Goal: Information Seeking & Learning: Check status

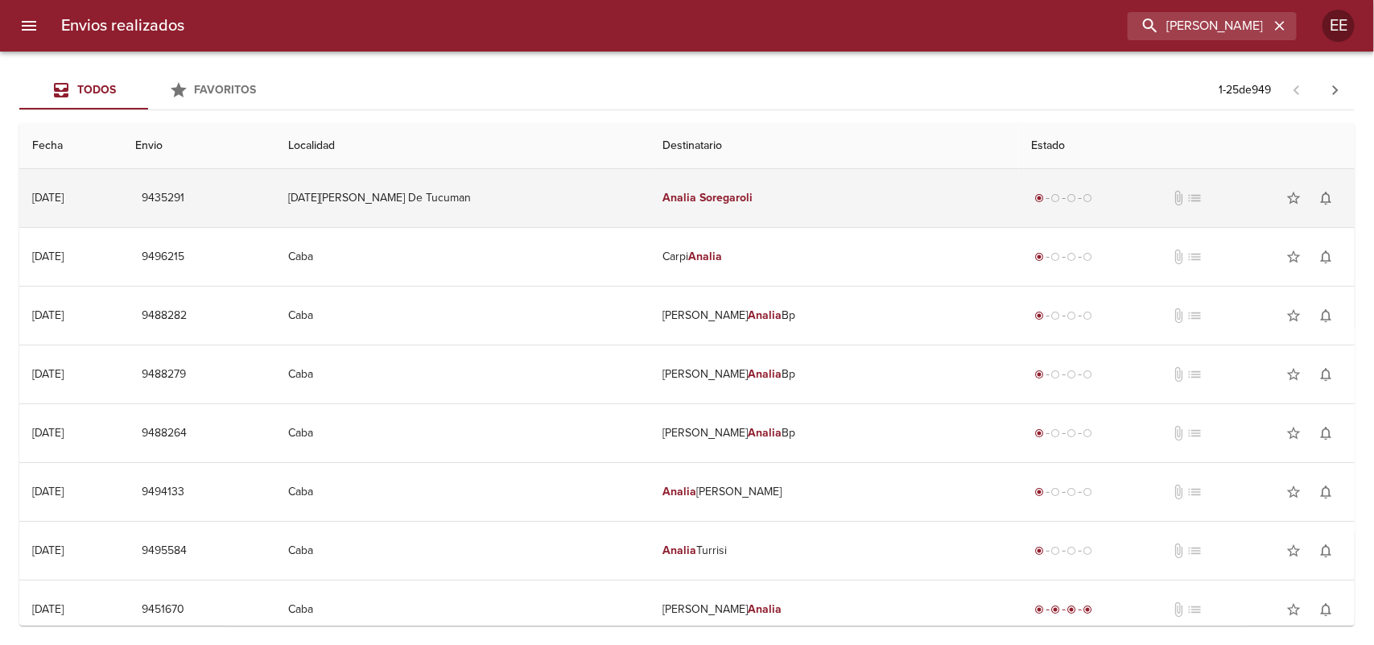
click at [700, 194] on em "Soregaroli" at bounding box center [726, 198] width 53 height 14
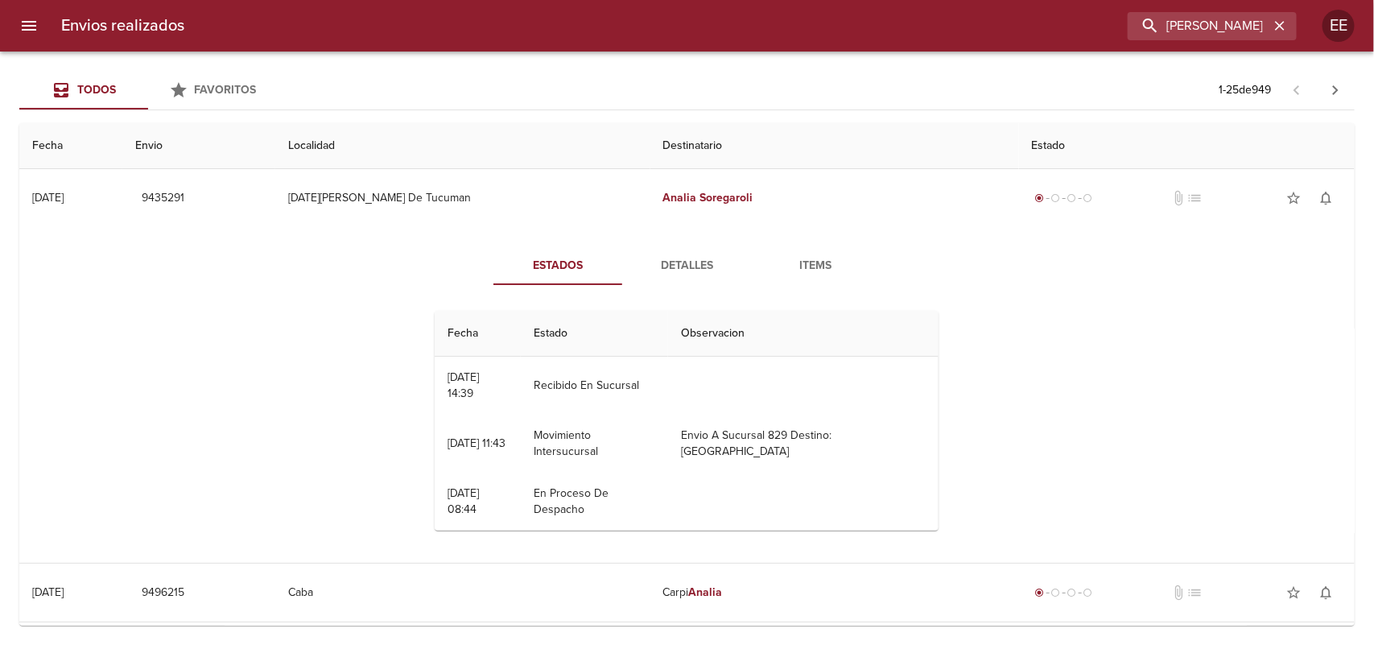
click at [670, 279] on button "Detalles" at bounding box center [686, 265] width 129 height 39
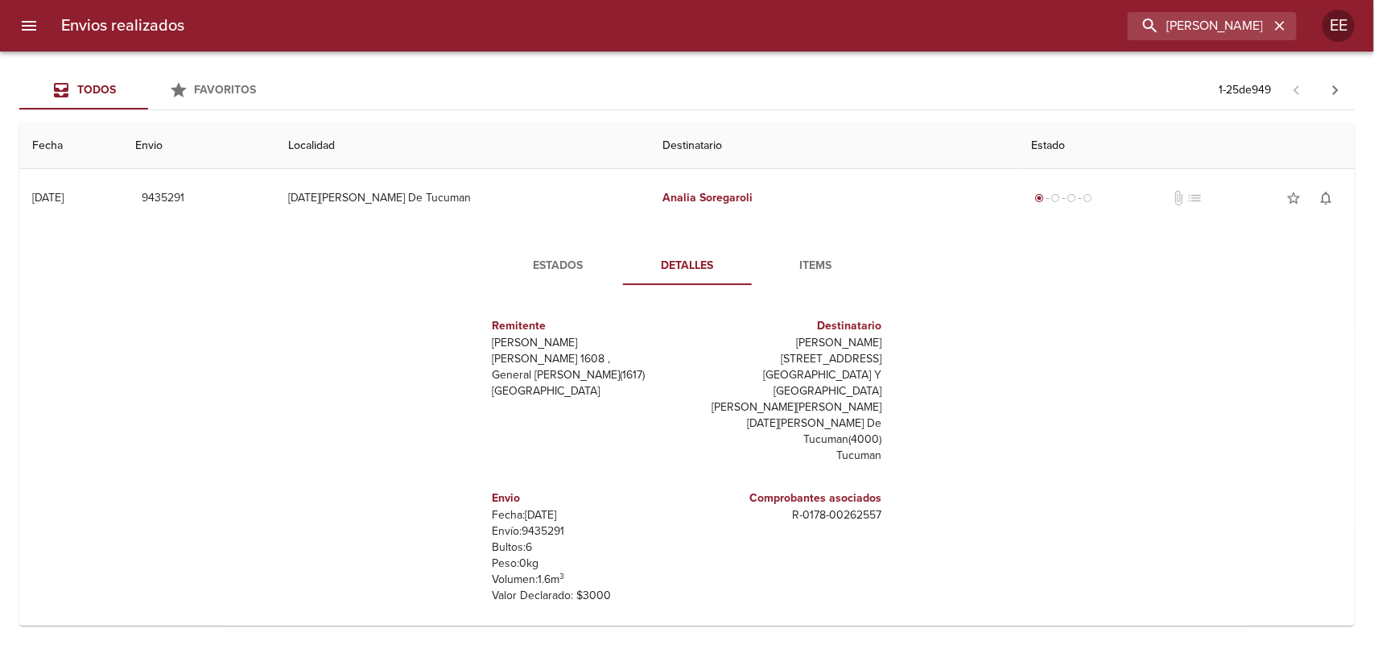
drag, startPoint x: 781, startPoint y: 344, endPoint x: 870, endPoint y: 336, distance: 89.7
click at [870, 336] on div "Destinatario Analia Soregaroli [STREET_ADDRESS][GEOGRAPHIC_DATA] Y [GEOGRAPHIC_…" at bounding box center [788, 390] width 201 height 172
copy p "[PERSON_NAME]"
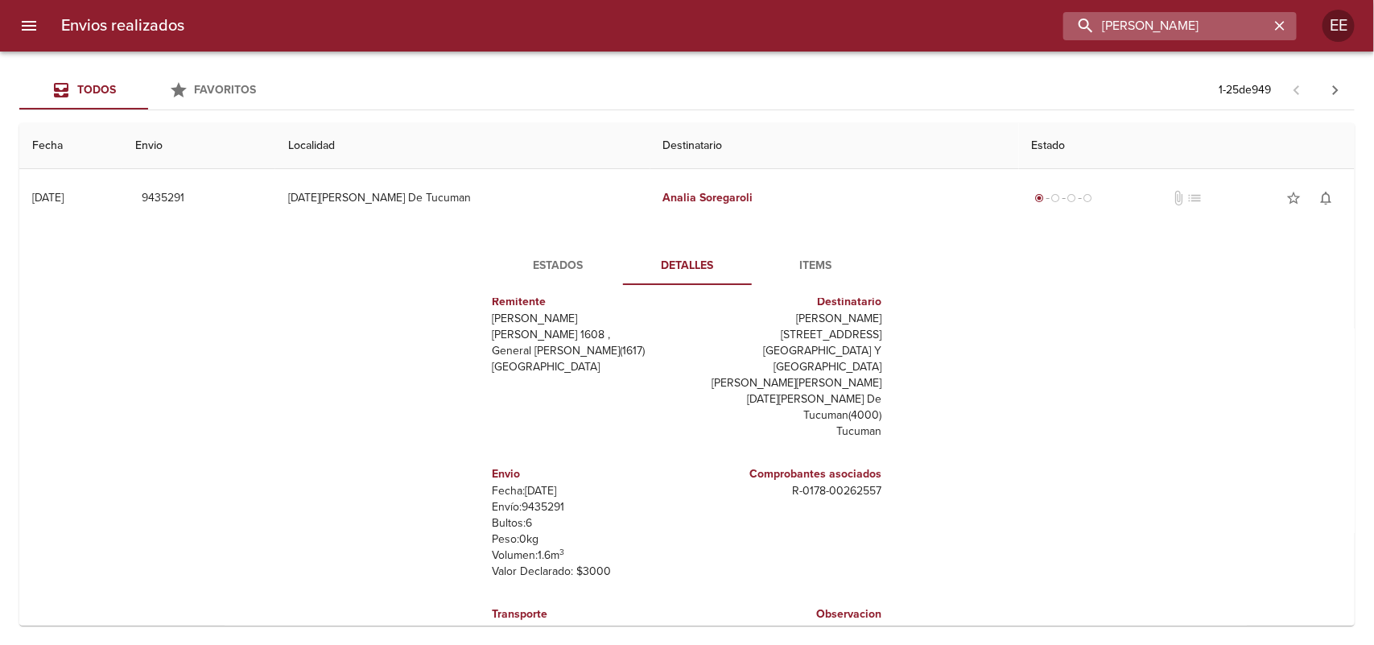
click at [1181, 32] on input "[PERSON_NAME]" at bounding box center [1167, 26] width 206 height 28
paste input "[PERSON_NAME]"
type input "[PERSON_NAME]"
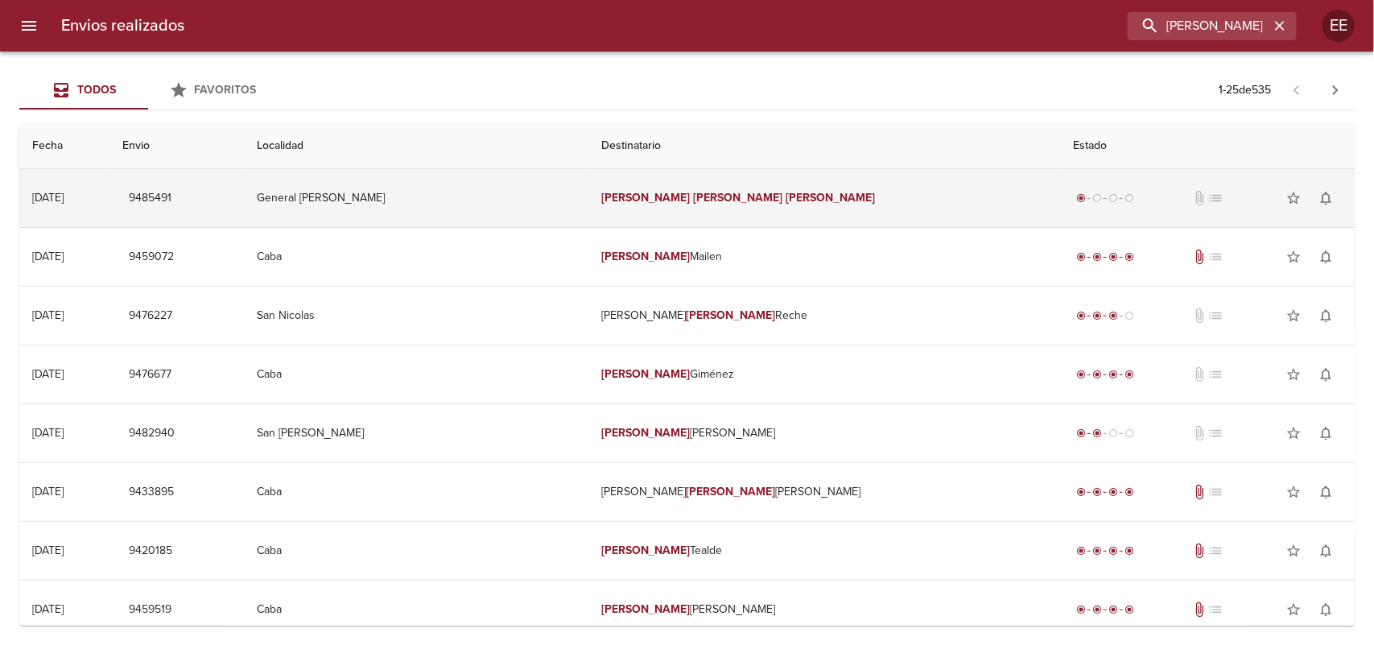
click at [658, 189] on td "[PERSON_NAME]" at bounding box center [825, 198] width 473 height 58
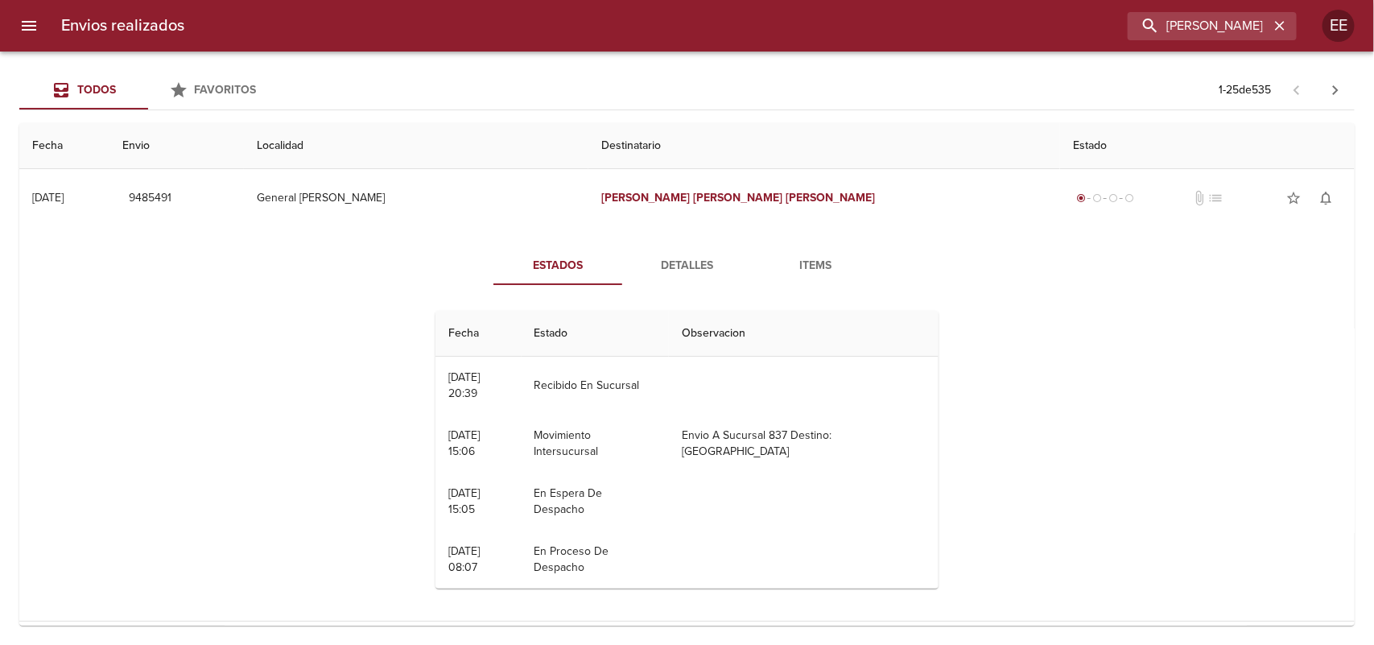
click at [713, 275] on button "Detalles" at bounding box center [686, 265] width 129 height 39
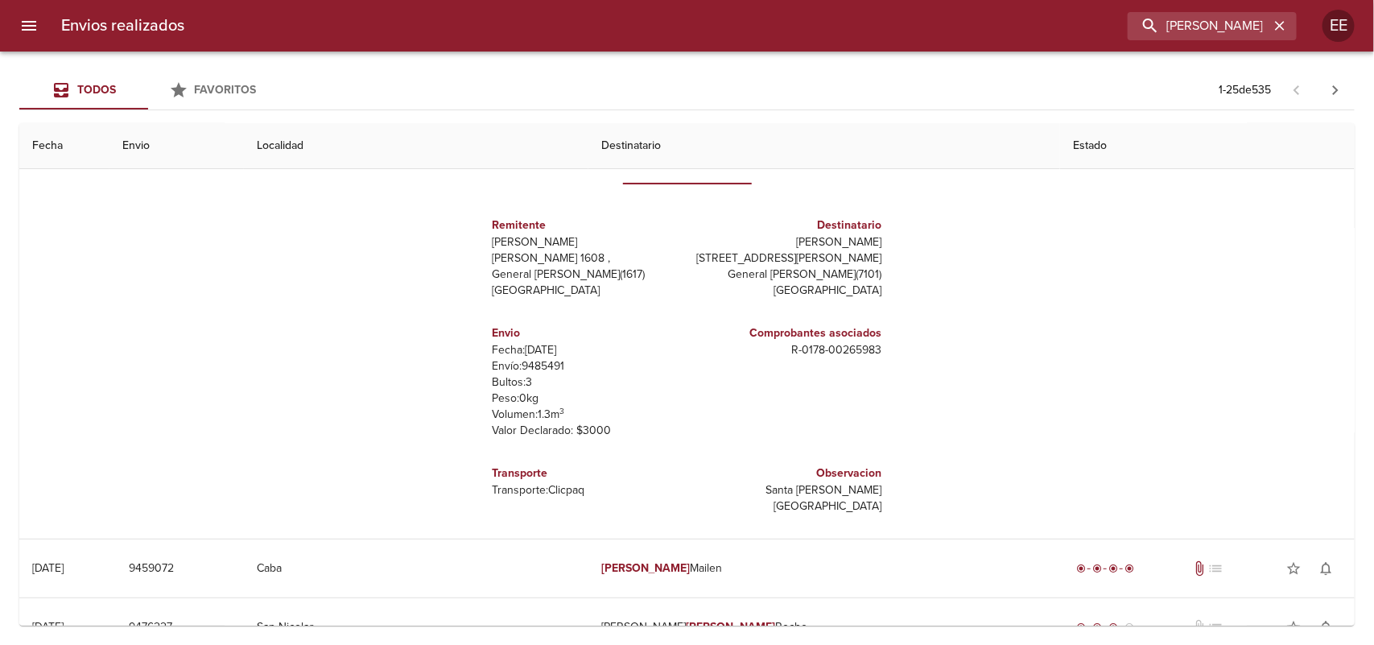
scroll to position [24, 0]
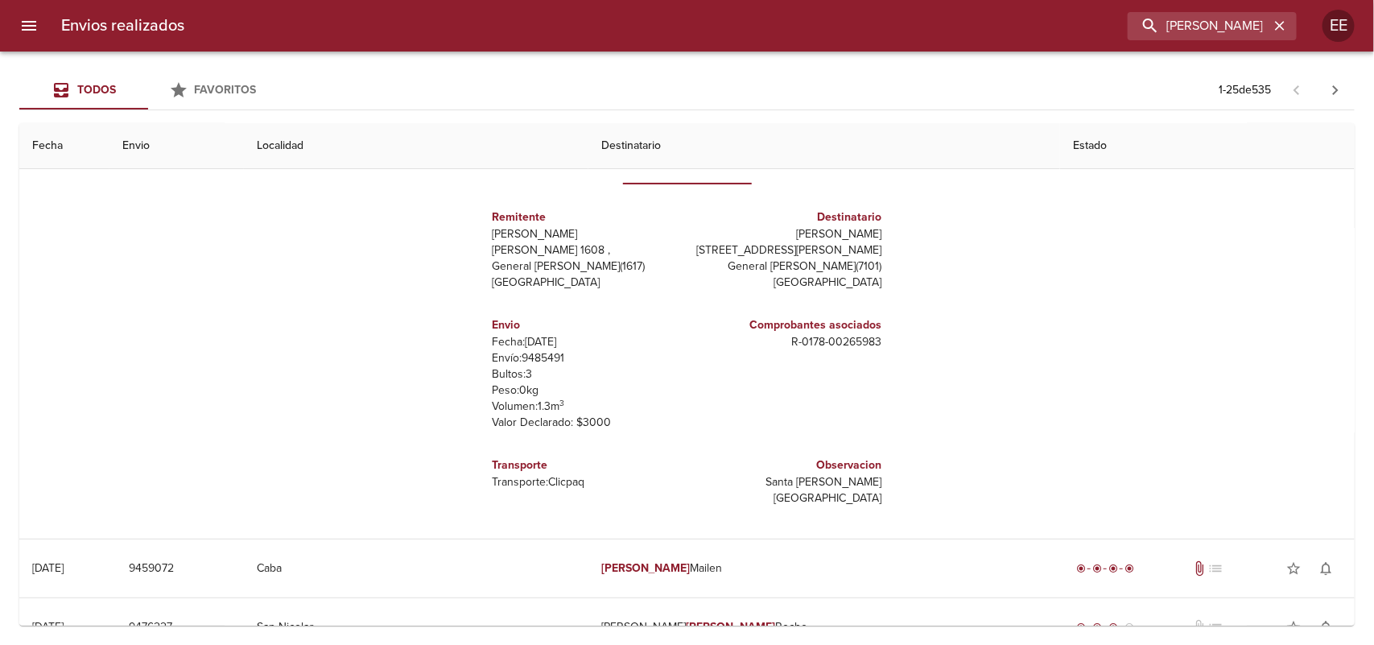
click at [530, 366] on p "Envío: 9485491" at bounding box center [587, 358] width 188 height 16
copy p "9485491"
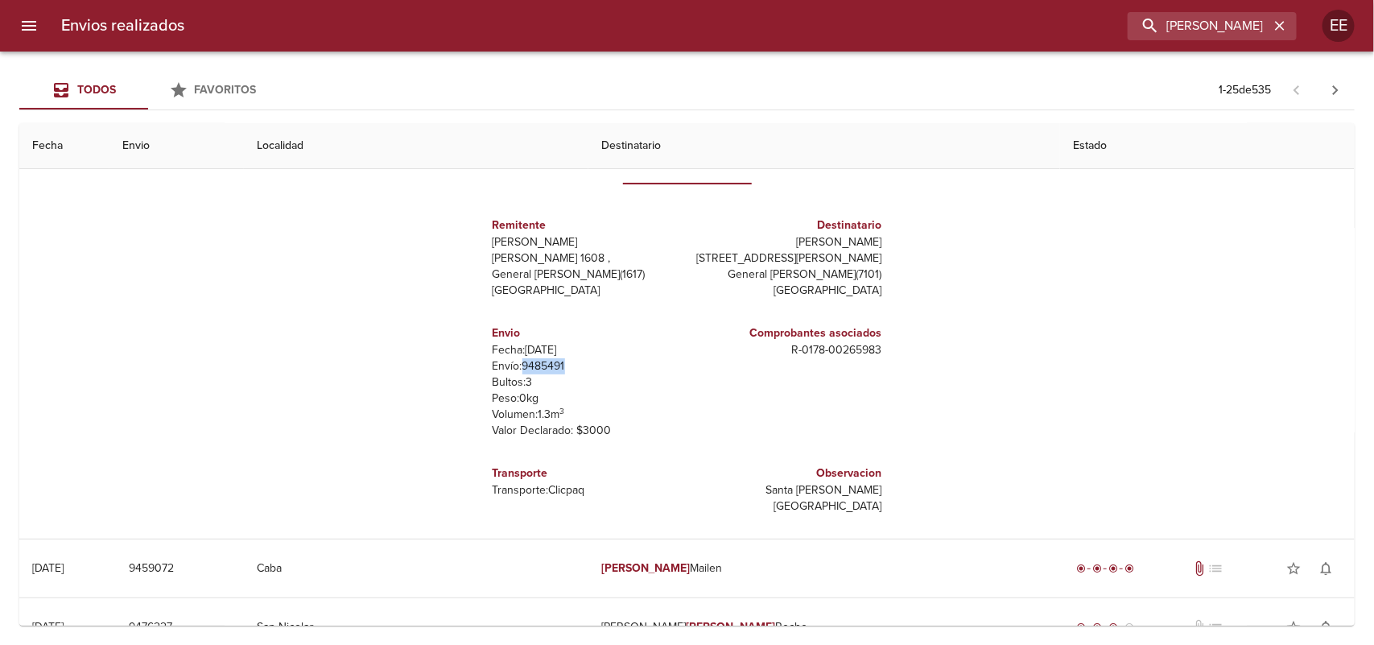
scroll to position [0, 0]
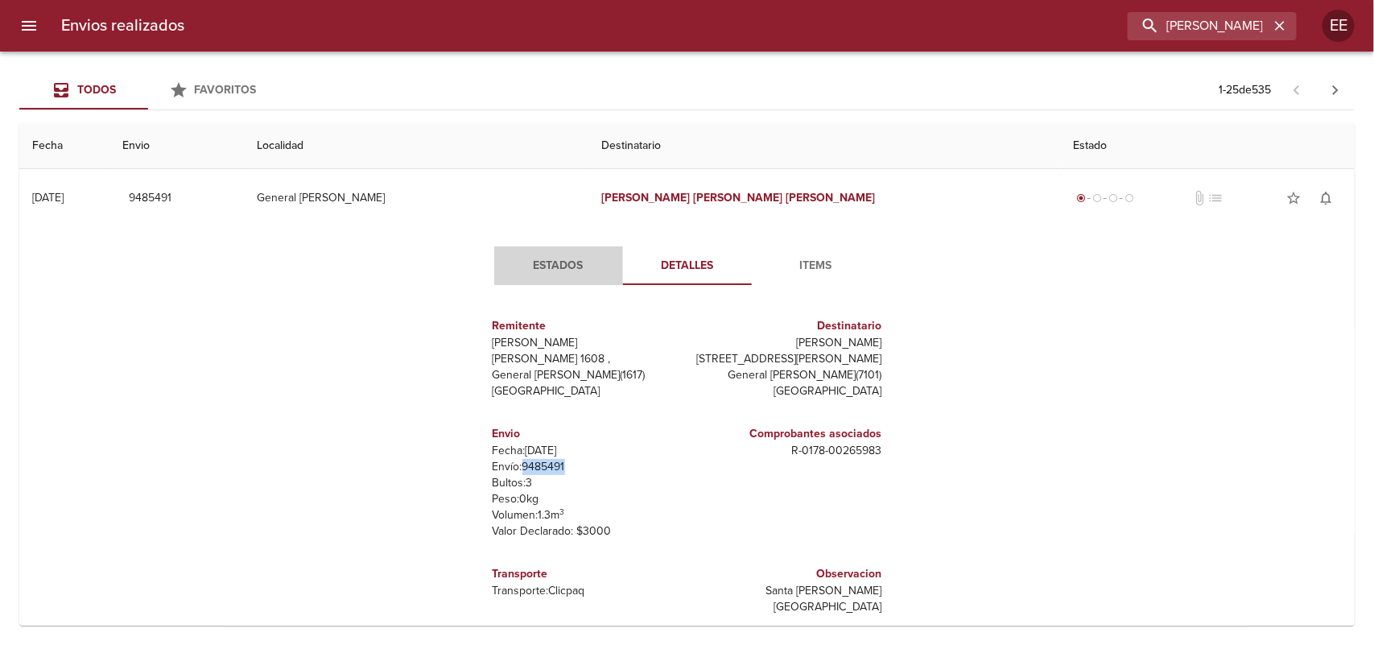
click at [541, 271] on span "Estados" at bounding box center [558, 266] width 109 height 20
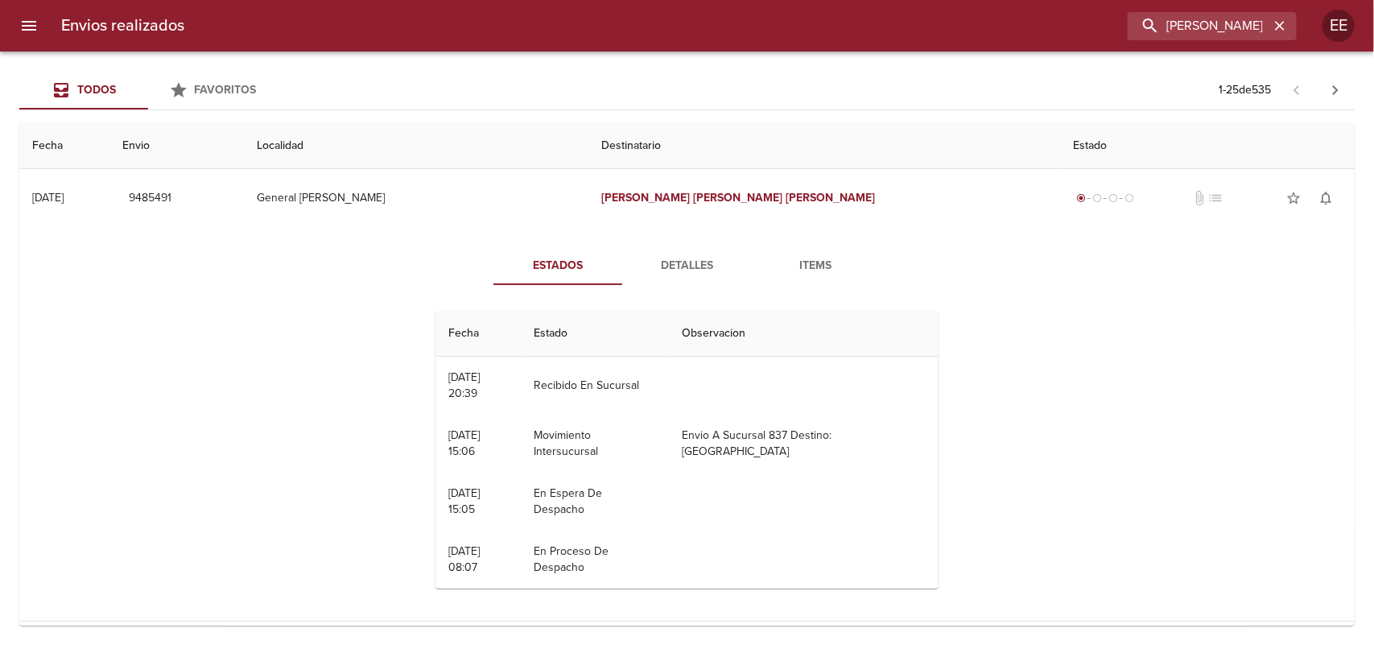
click at [691, 248] on button "Detalles" at bounding box center [686, 265] width 129 height 39
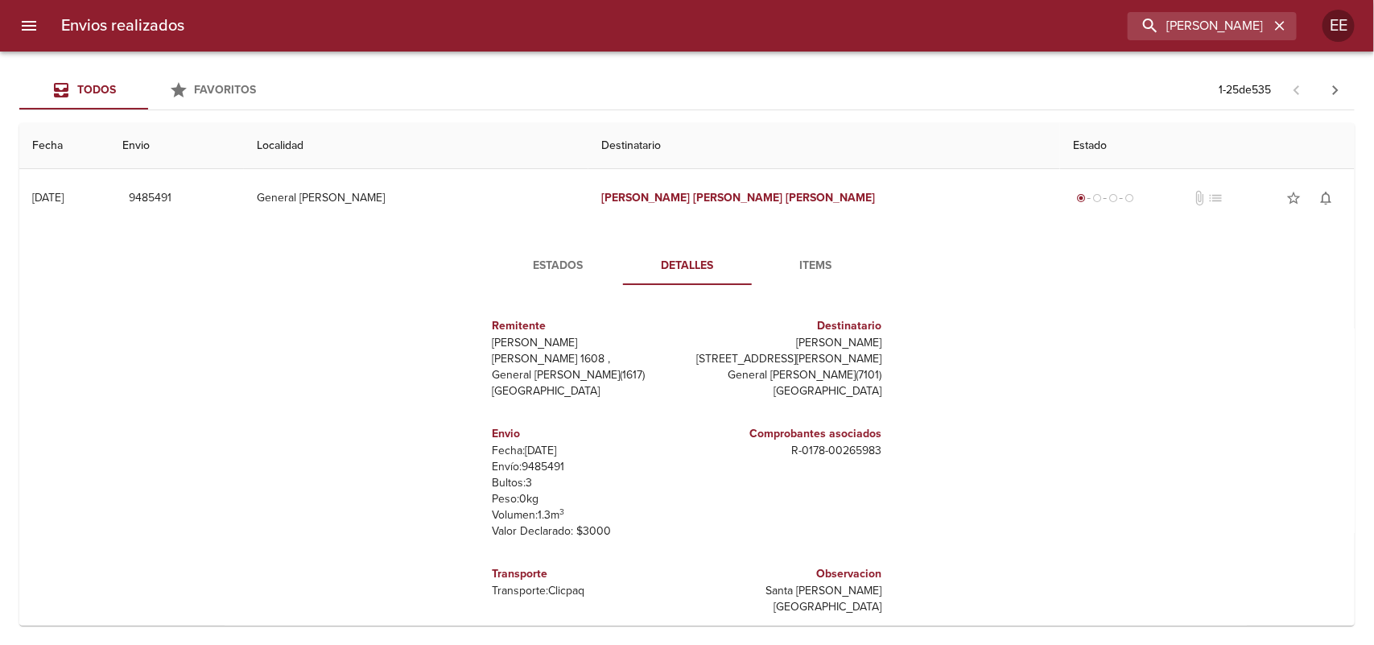
click at [535, 475] on p "Envío: 9485491" at bounding box center [587, 467] width 188 height 16
copy p "9485491"
drag, startPoint x: 738, startPoint y: 493, endPoint x: 906, endPoint y: 491, distance: 167.5
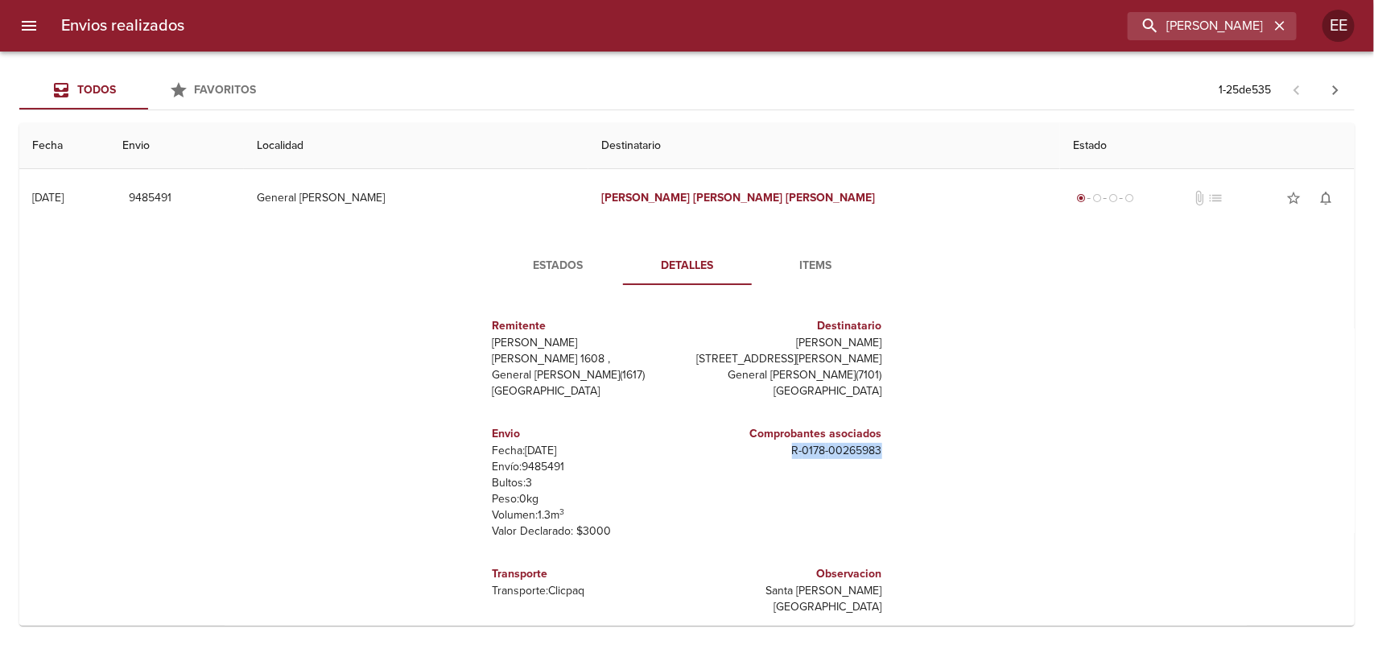
click at [906, 491] on div "Estados Detalles Items Remitente [PERSON_NAME] [PERSON_NAME] 1608 , General [PE…" at bounding box center [687, 433] width 467 height 374
copy p "R - 0178 - 00265983"
drag, startPoint x: 747, startPoint y: 343, endPoint x: 872, endPoint y: 339, distance: 124.9
click at [872, 339] on div "Destinatario Matías Sebastián Villalva [STREET_ADDRESS] Declarado $22750 [PERSO…" at bounding box center [788, 358] width 201 height 108
copy p "[PERSON_NAME]"
